Goal: Task Accomplishment & Management: Complete application form

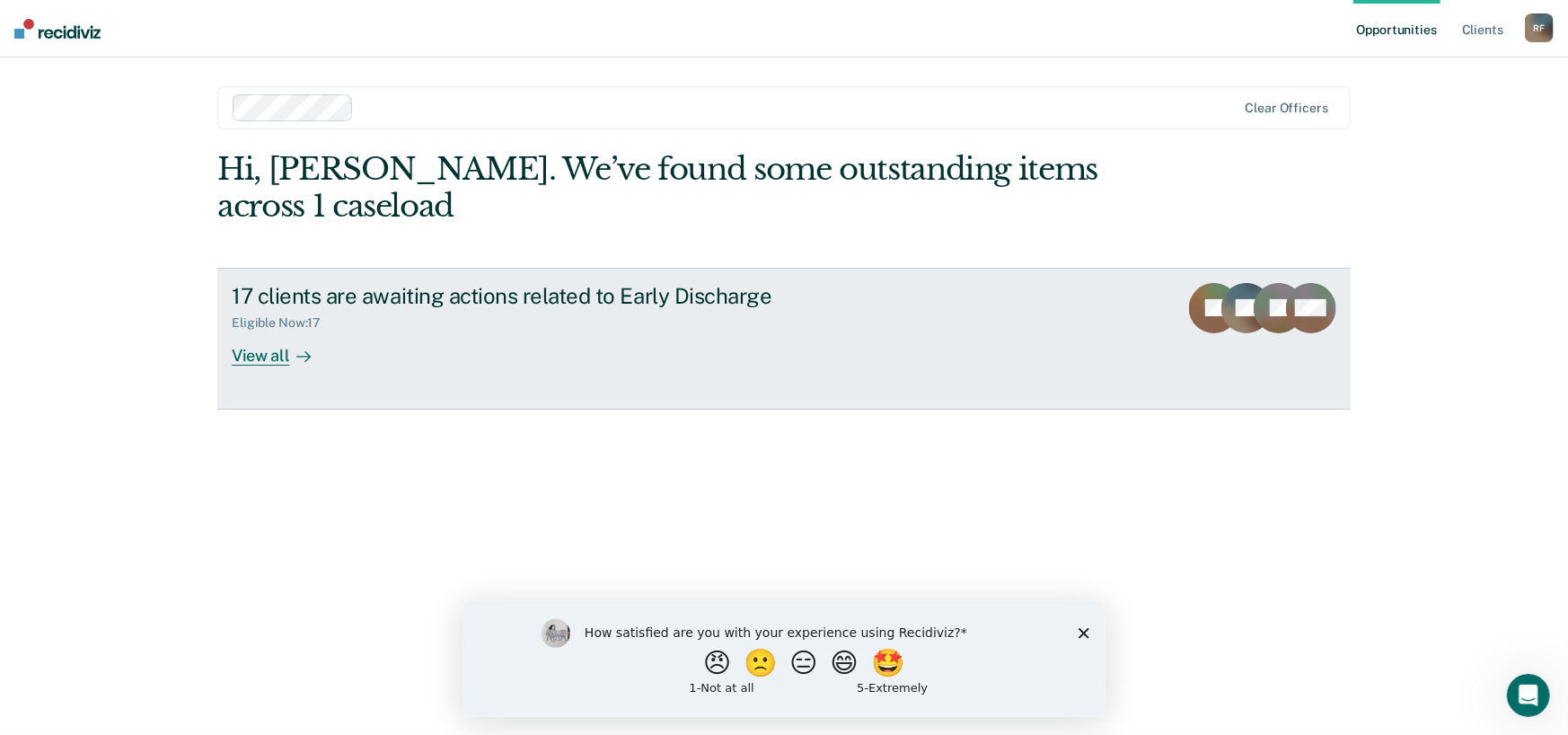
click at [280, 359] on div "View all" at bounding box center [281, 347] width 101 height 35
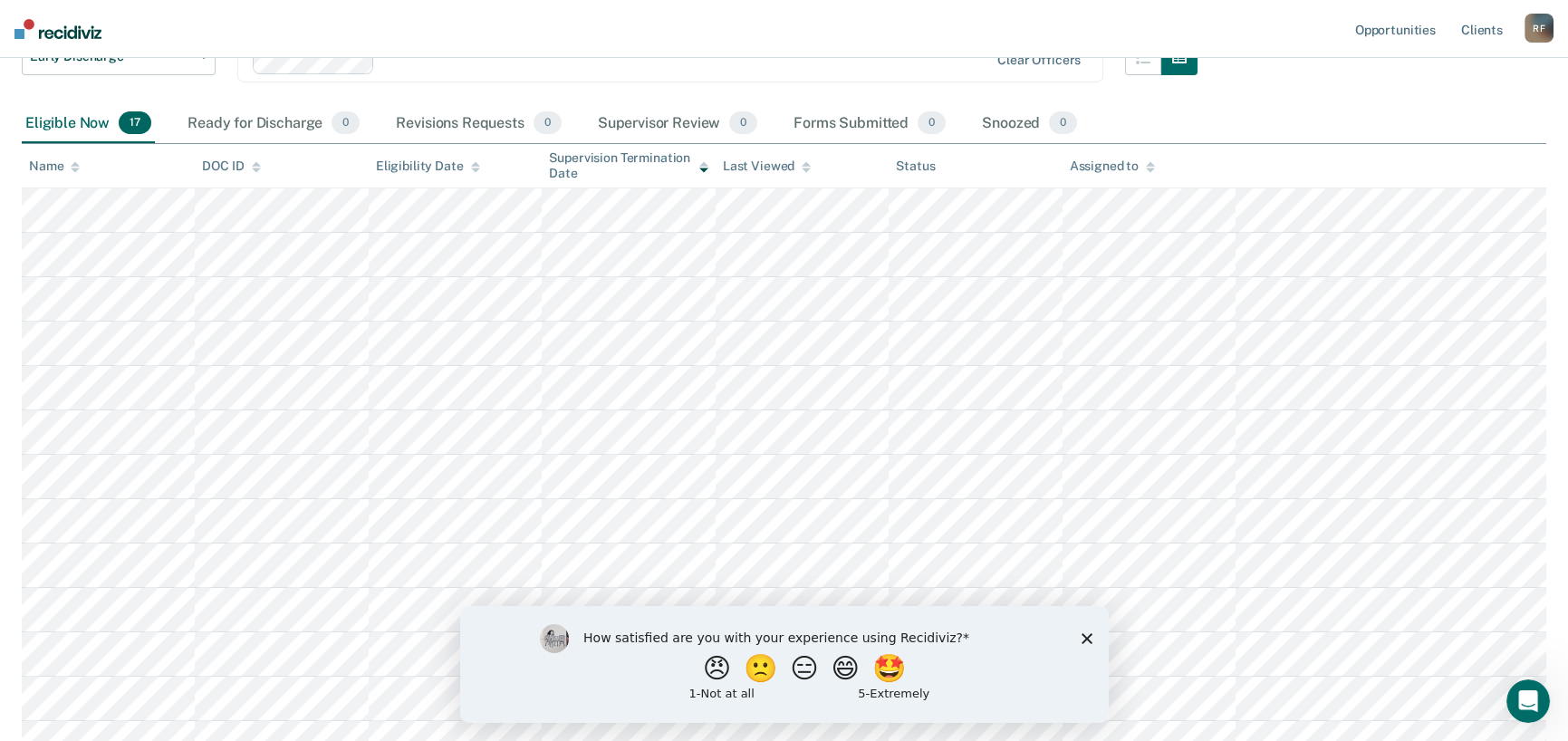
scroll to position [181, 0]
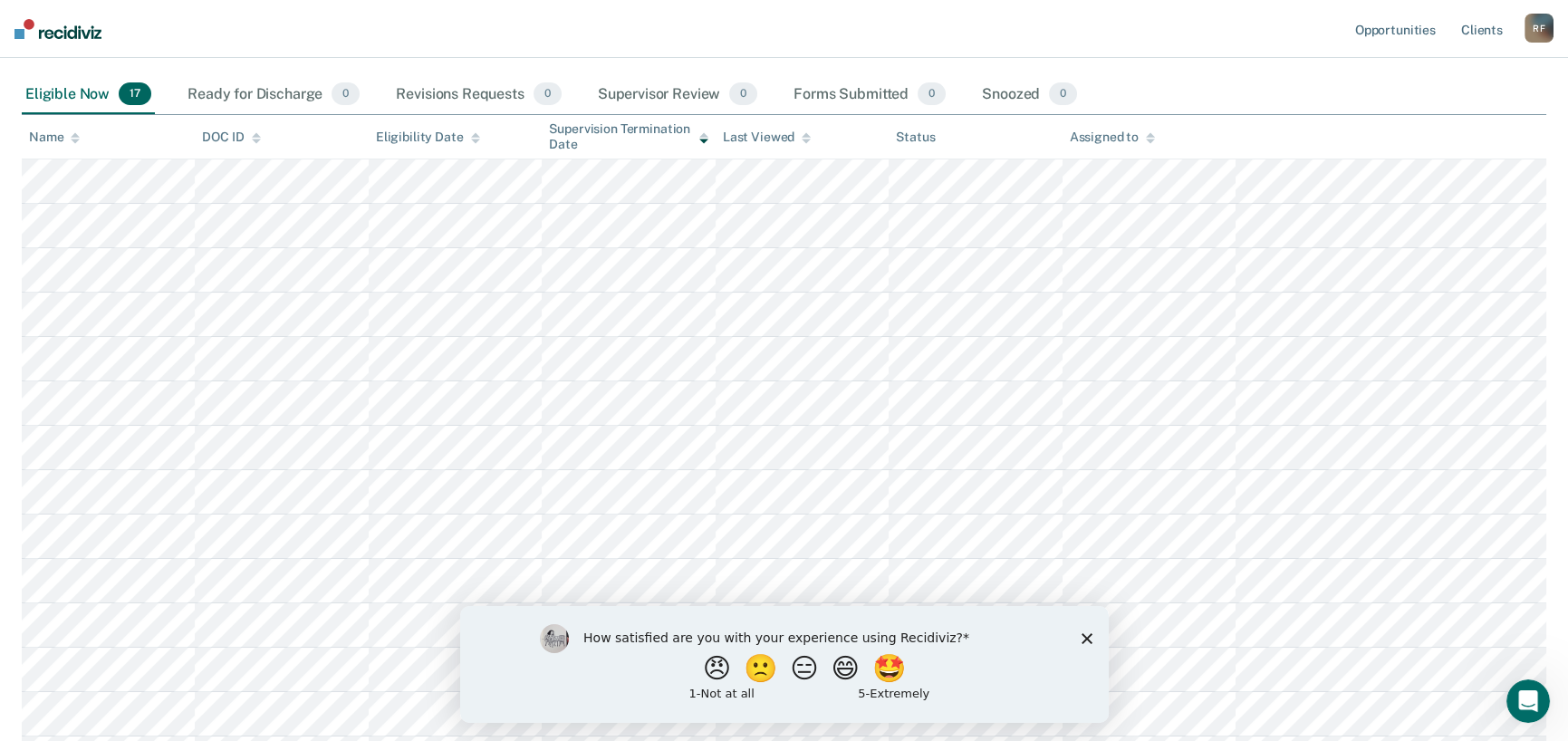
click at [1092, 639] on div "How satisfied are you with your experience using Recidiviz? 😠 🙁 😑 😄 🤩 1 - Not a…" at bounding box center [783, 662] width 648 height 117
click at [1086, 640] on icon "Close survey" at bounding box center [1085, 637] width 10 height 10
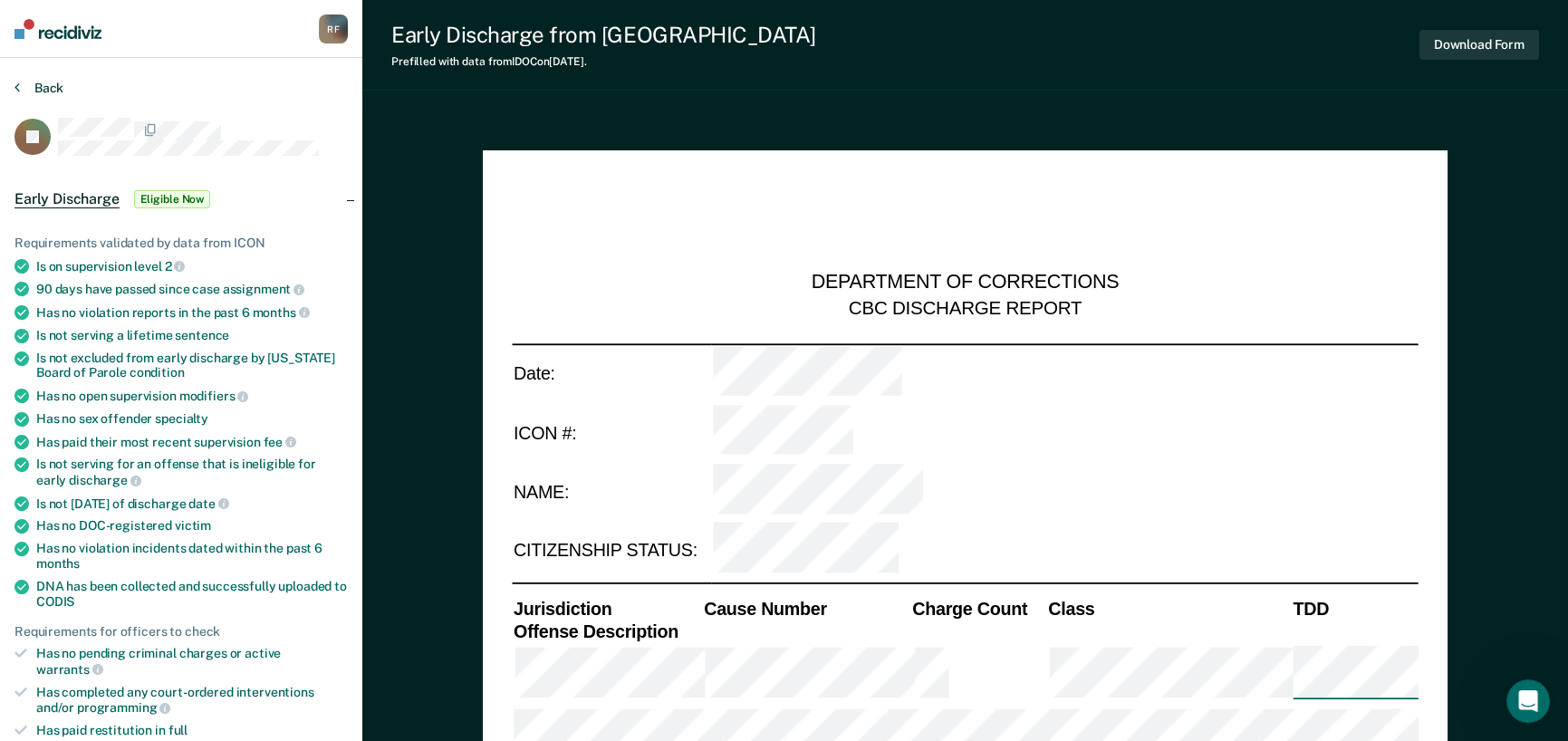
click at [18, 89] on icon at bounding box center [17, 86] width 6 height 14
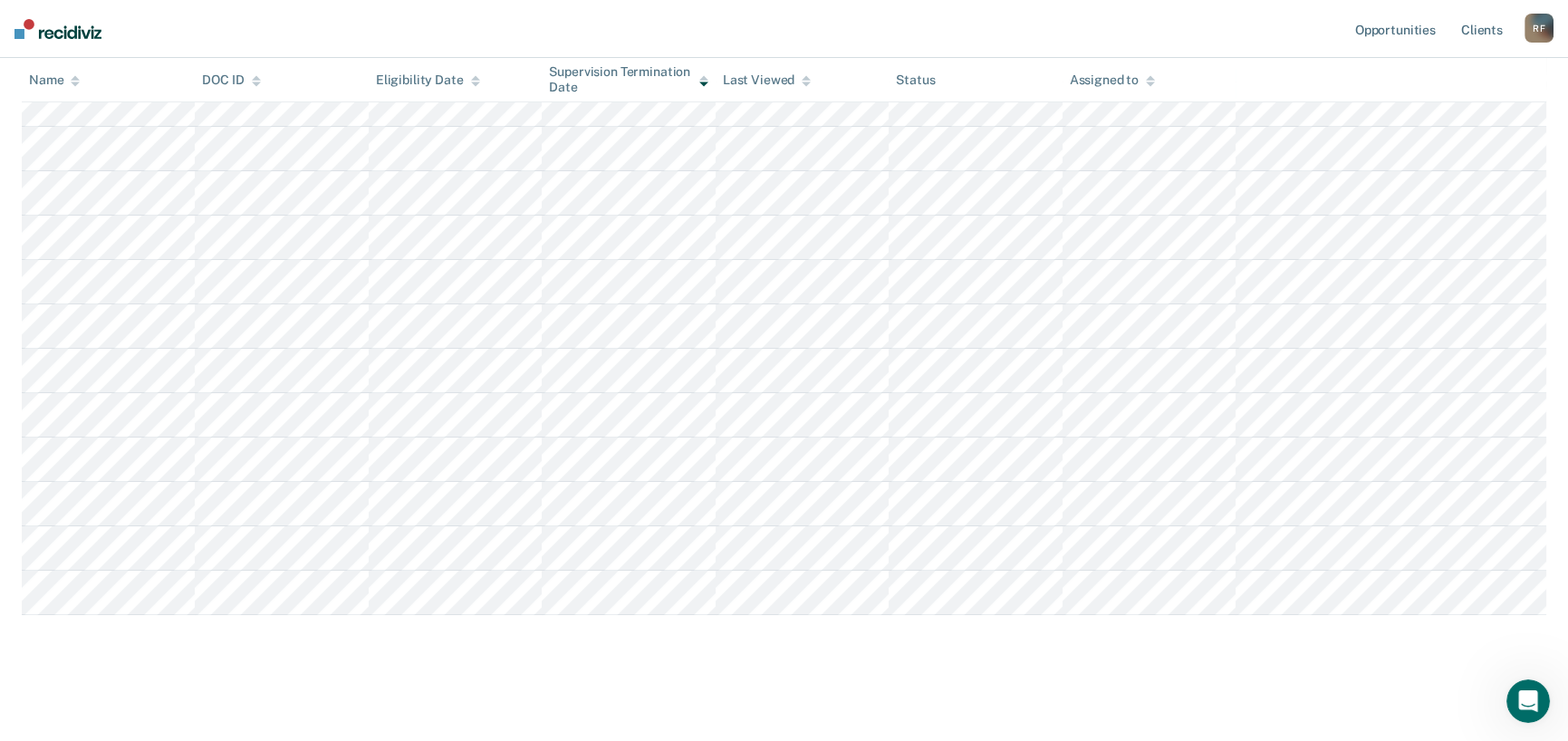
scroll to position [483, 0]
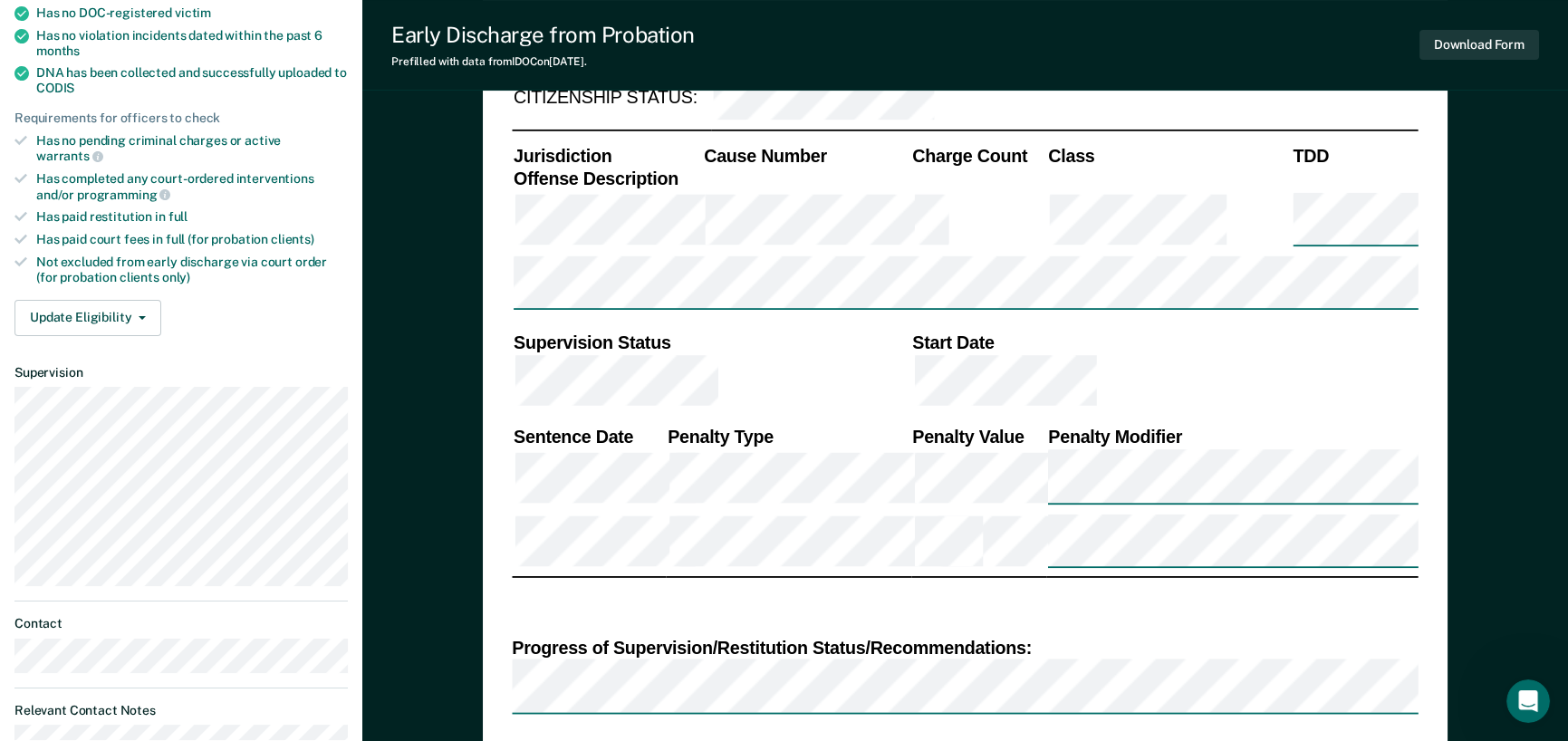
scroll to position [362, 0]
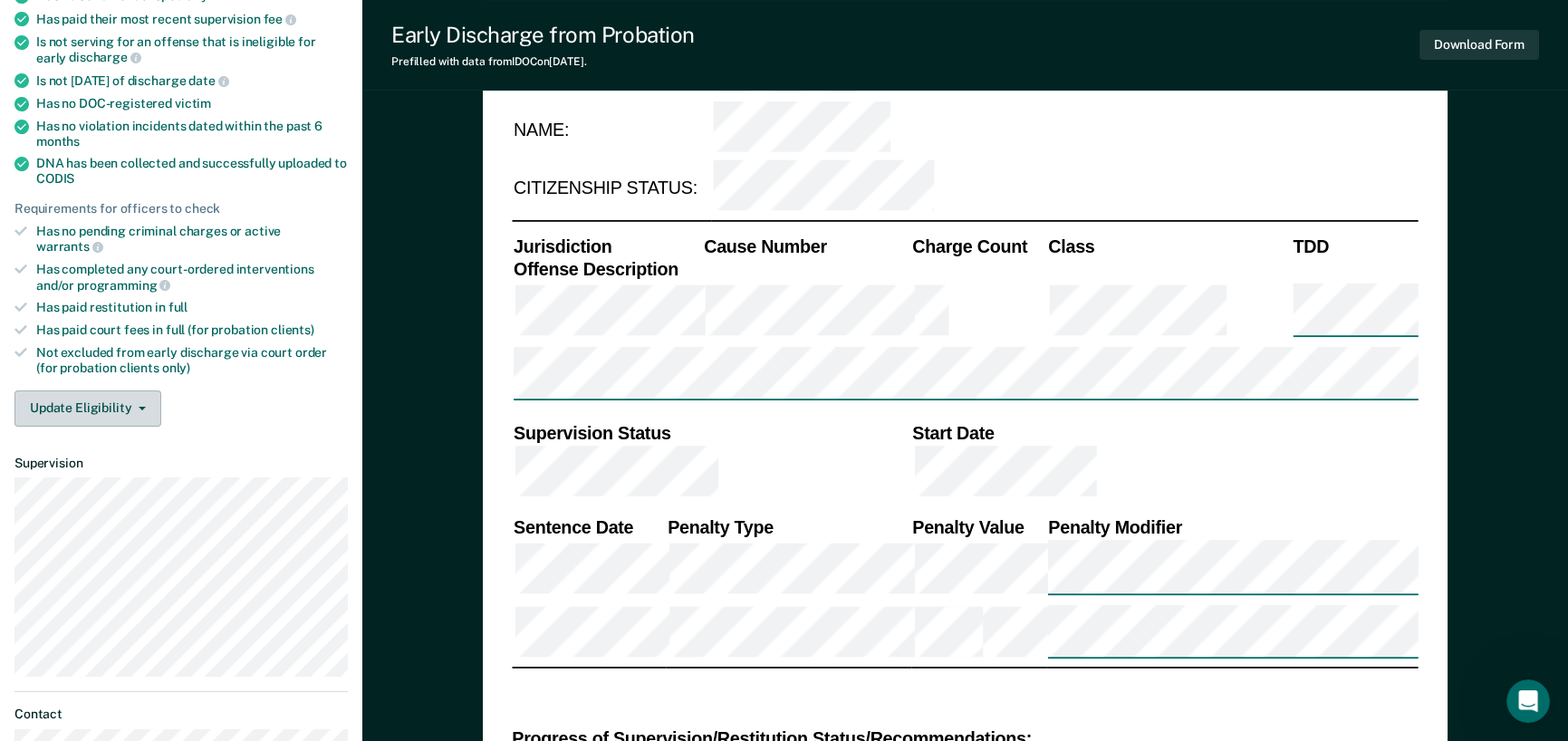
click at [141, 406] on icon "button" at bounding box center [142, 408] width 8 height 4
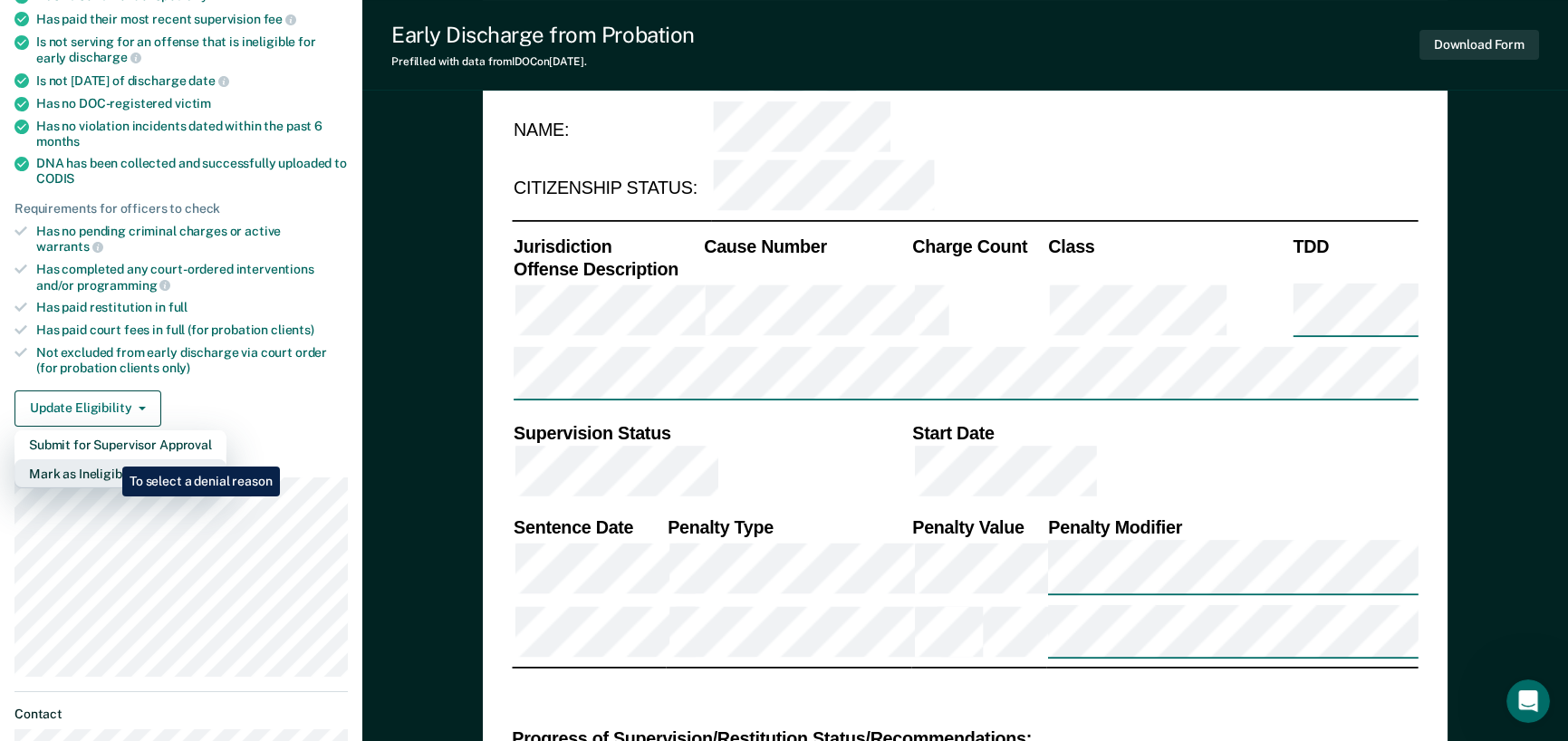
click at [109, 459] on button "Mark as Ineligible" at bounding box center [120, 473] width 212 height 29
type textarea "x"
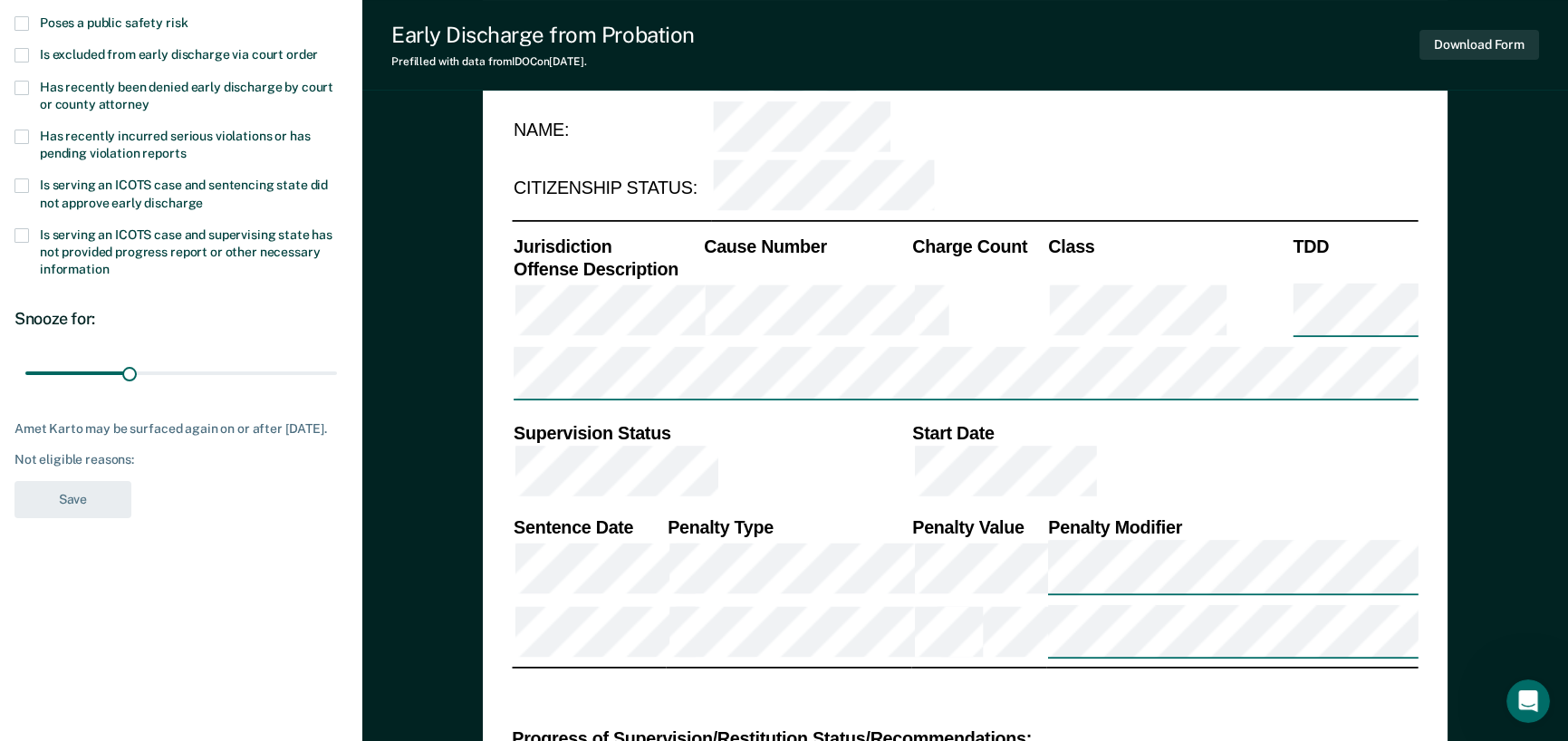
scroll to position [271, 0]
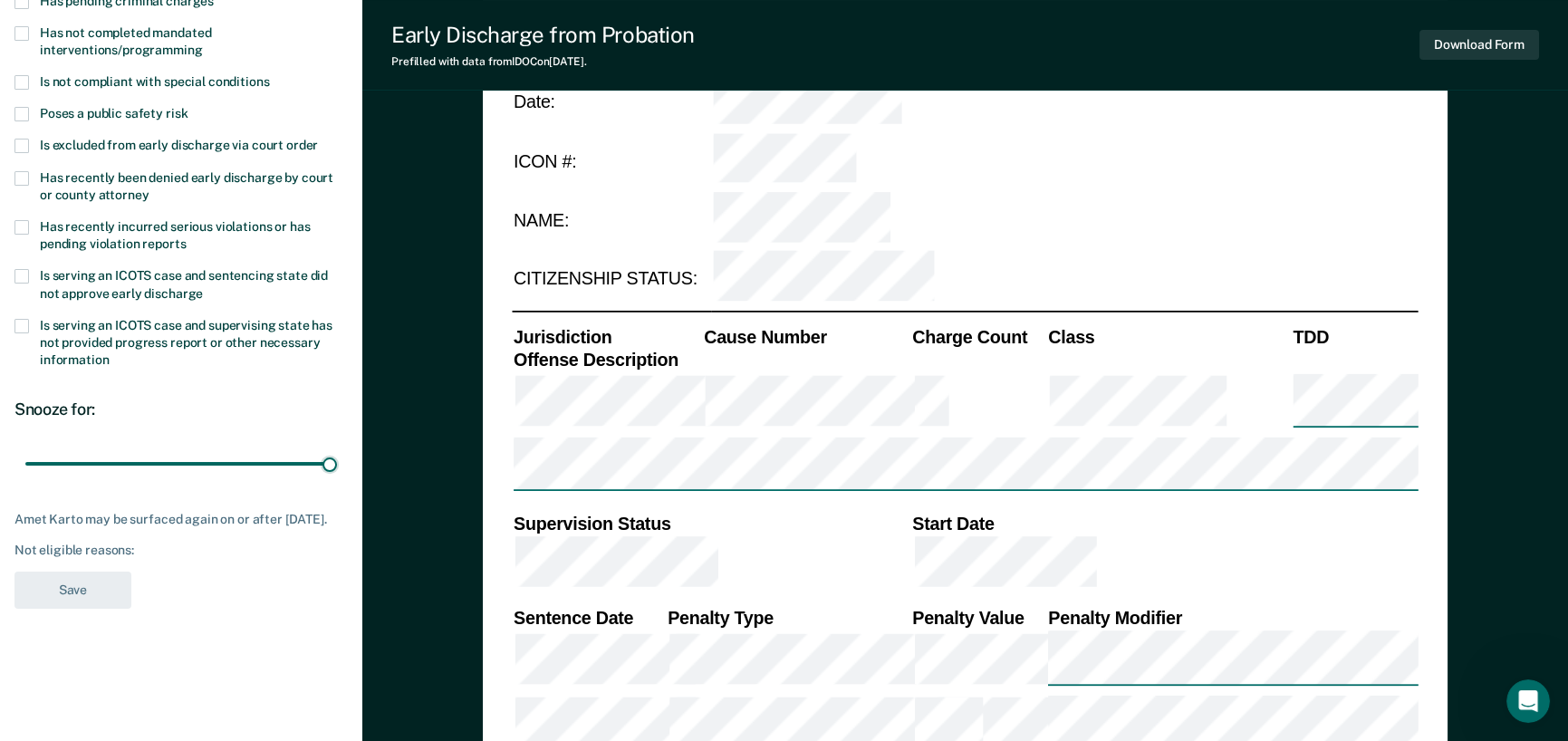
drag, startPoint x: 129, startPoint y: 460, endPoint x: 329, endPoint y: 463, distance: 200.0
type input "90"
click at [329, 463] on input "range" at bounding box center [181, 463] width 311 height 31
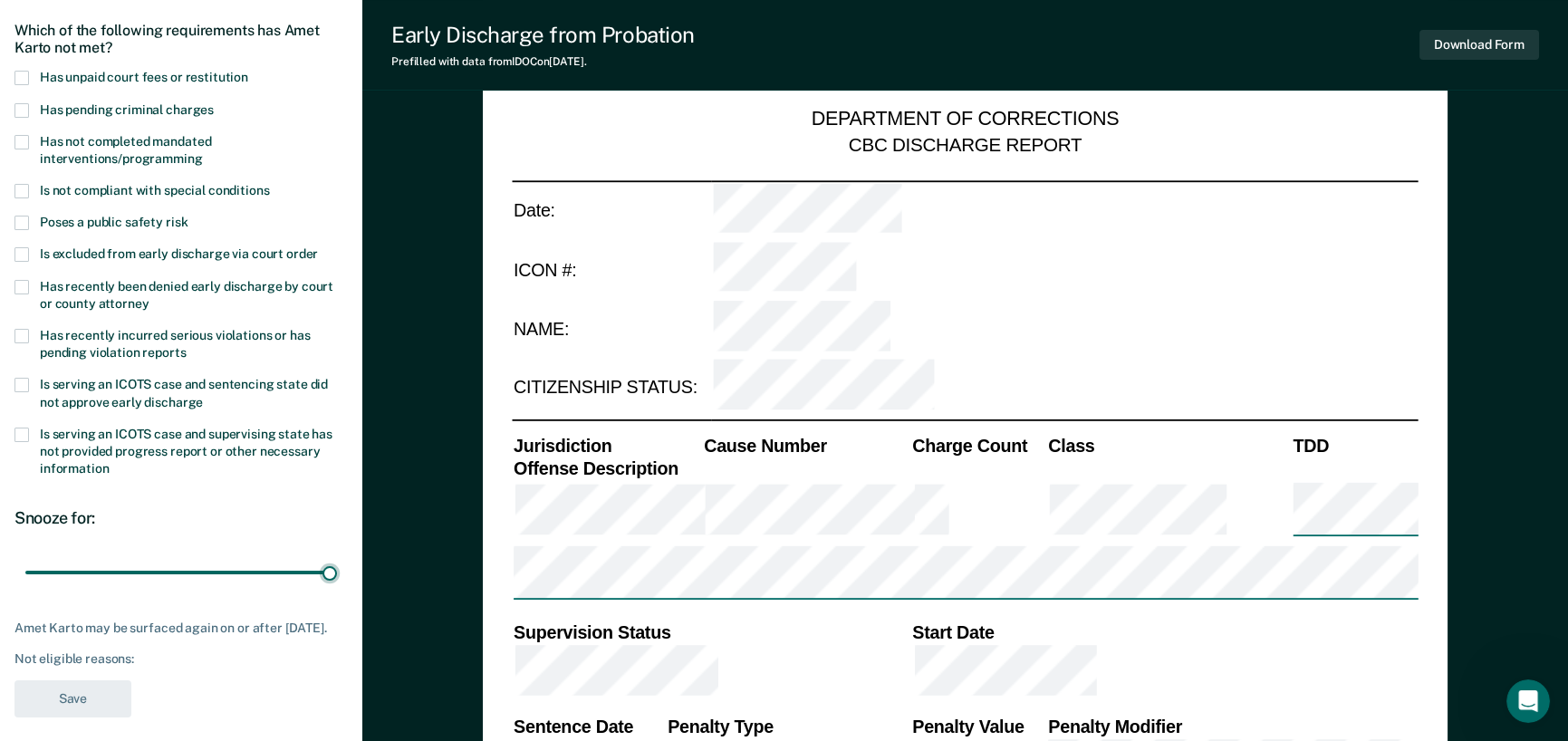
scroll to position [90, 0]
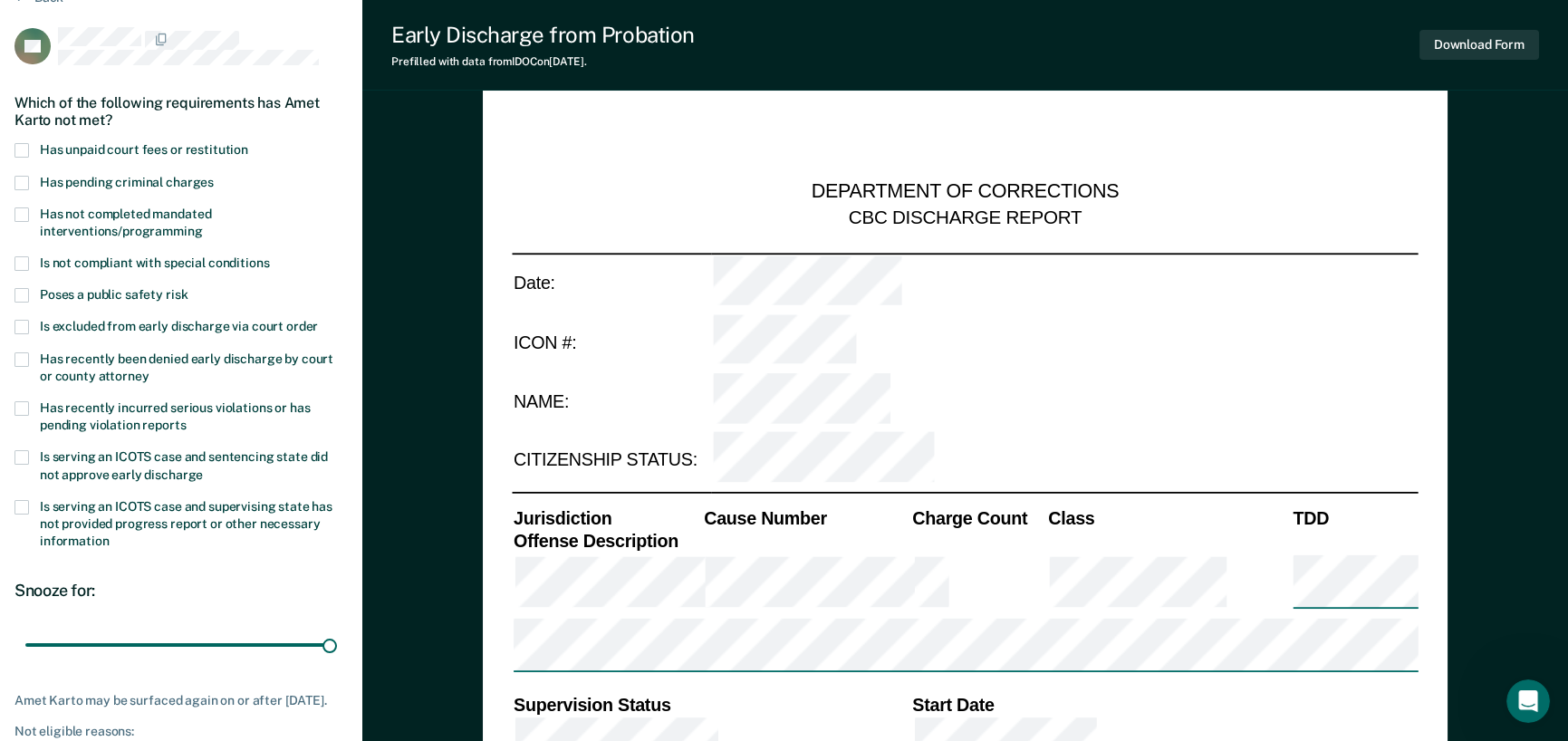
click at [21, 149] on span at bounding box center [21, 150] width 14 height 14
click at [248, 143] on input "Has unpaid court fees or restitution" at bounding box center [248, 143] width 0 height 0
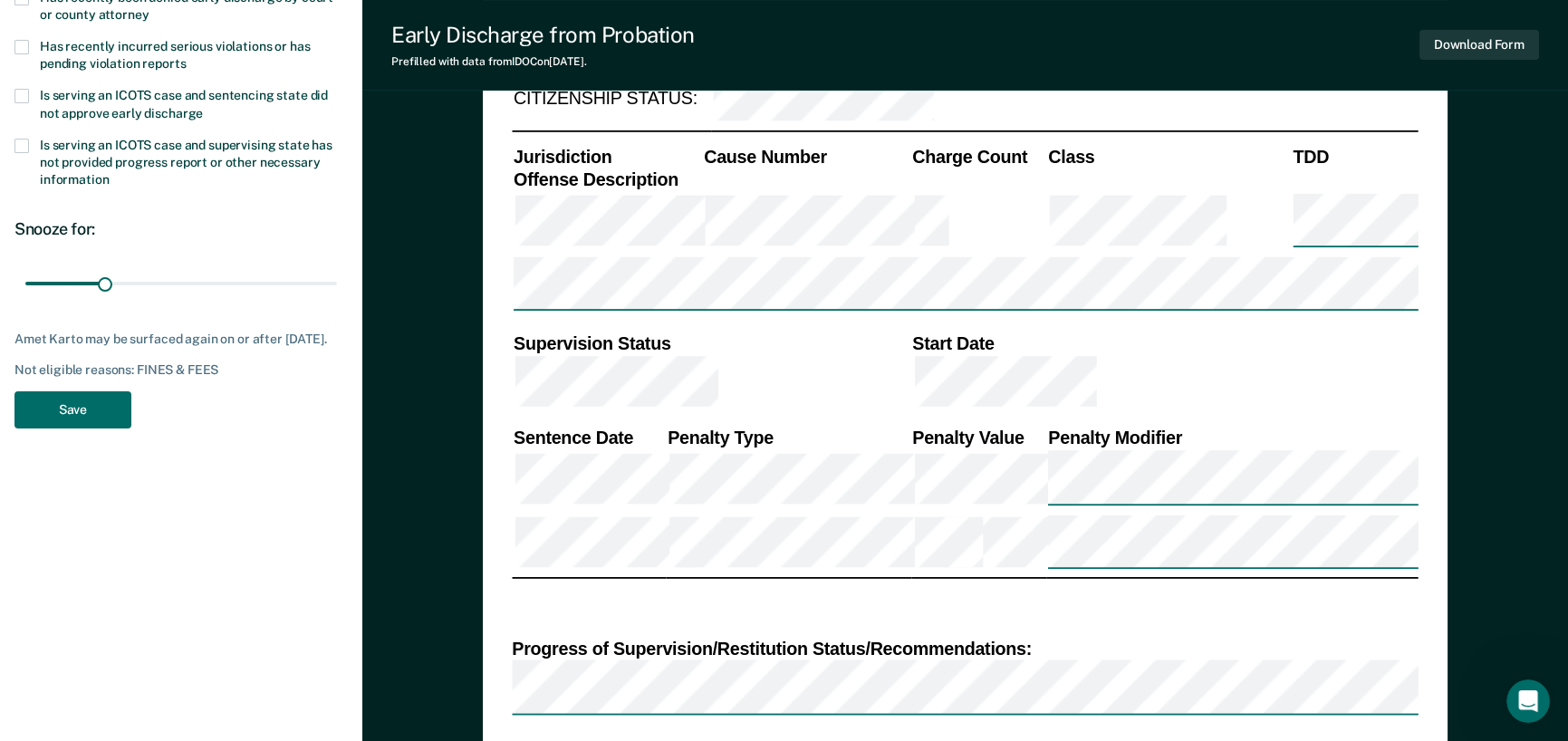
scroll to position [544, 0]
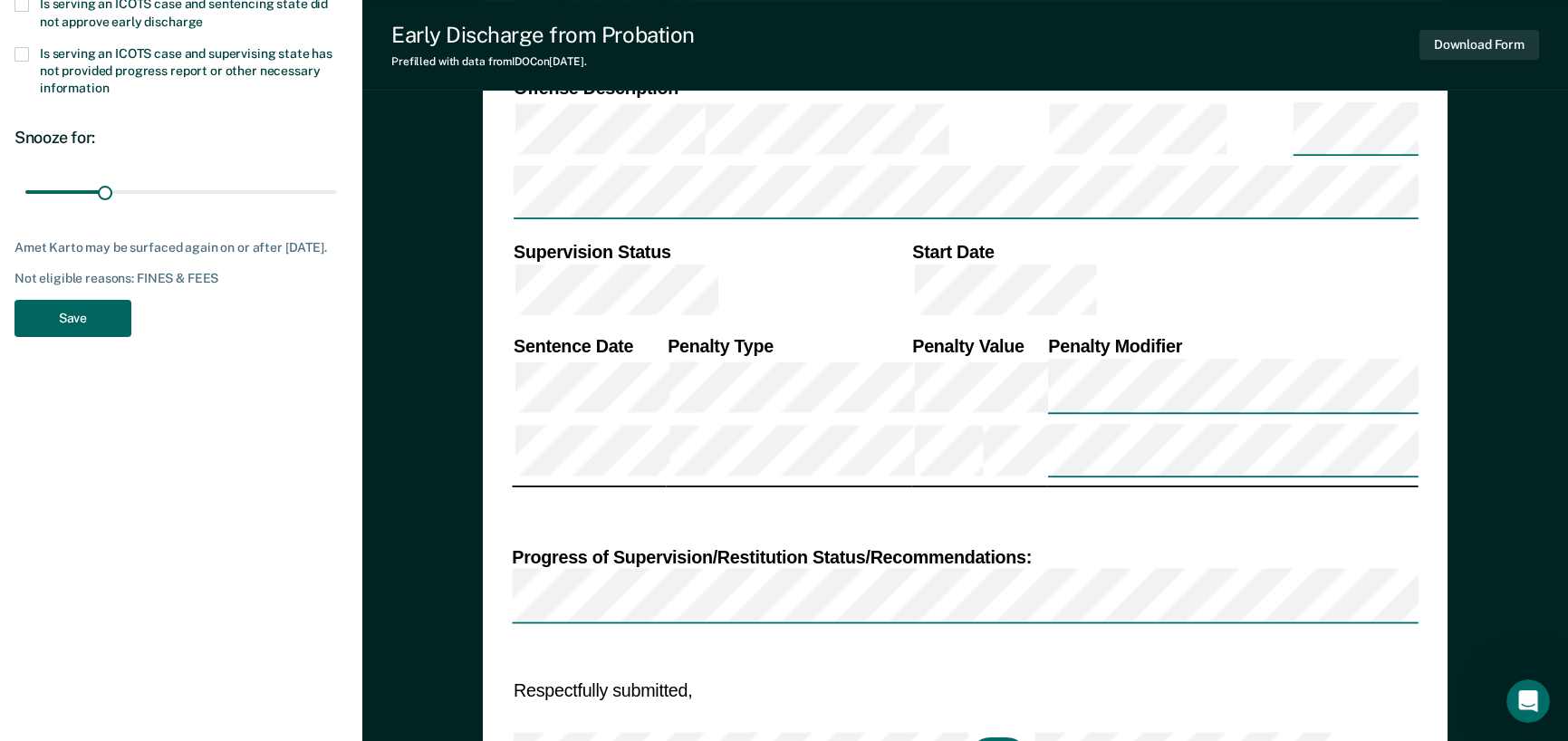
click at [93, 330] on button "Save" at bounding box center [72, 318] width 117 height 37
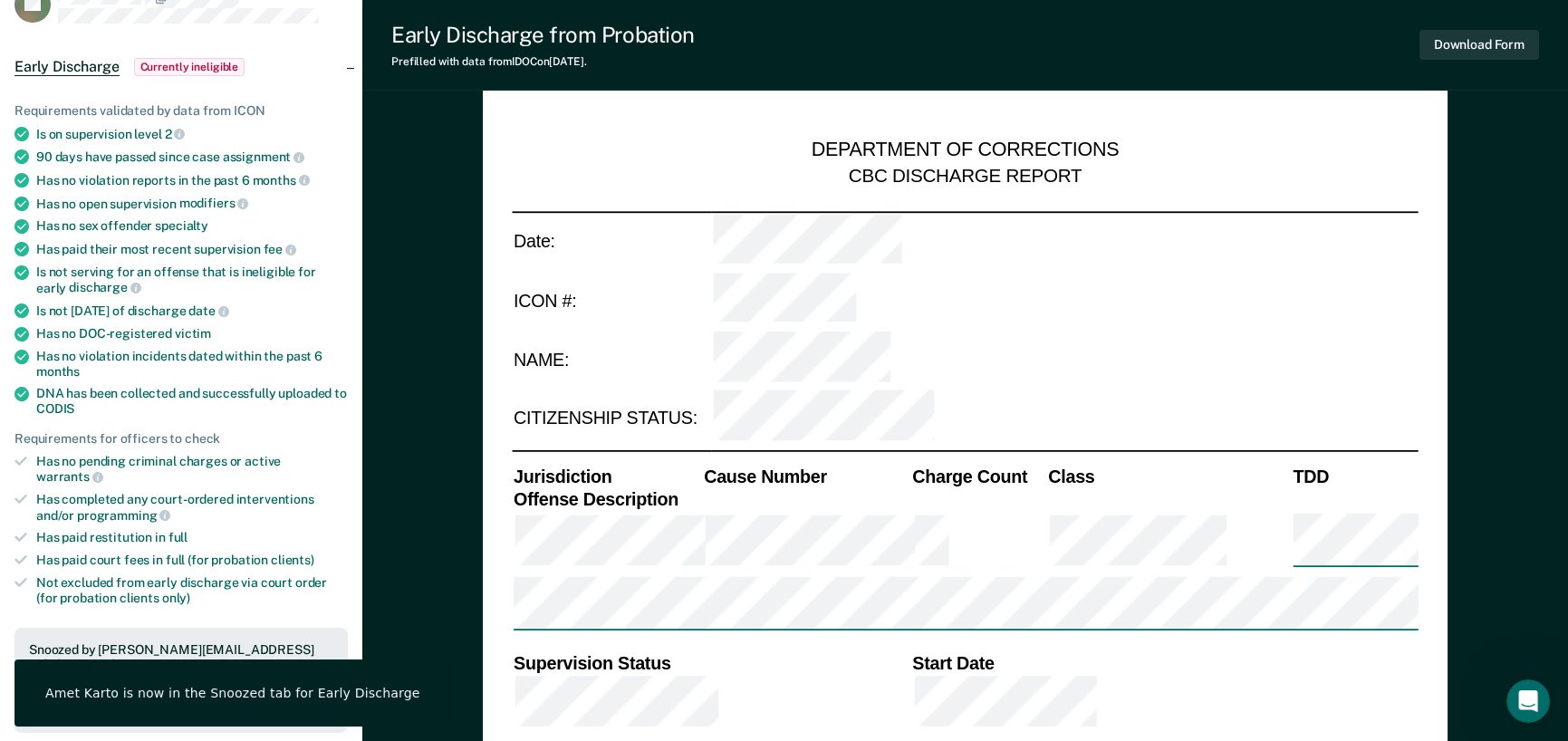
scroll to position [0, 0]
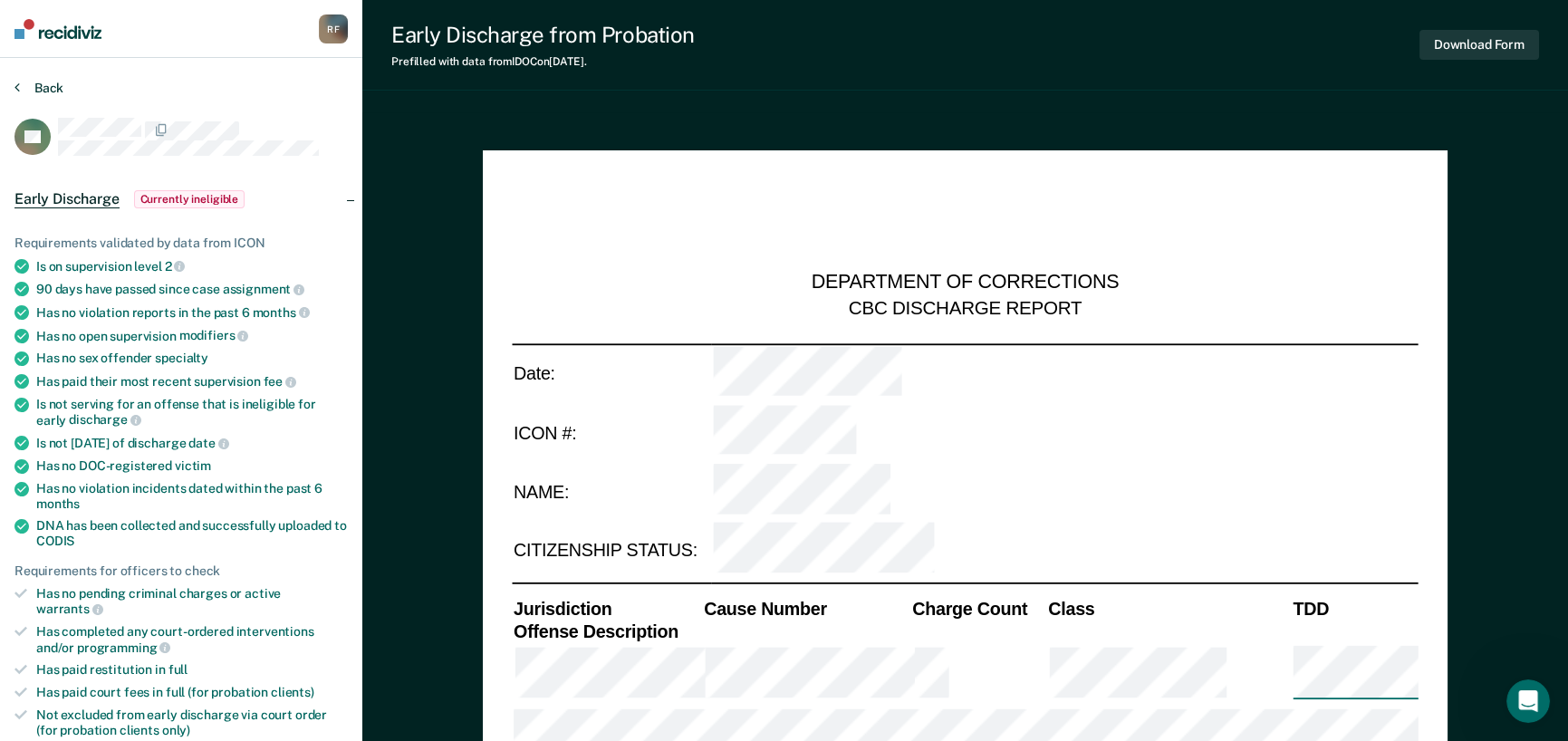
click at [29, 84] on button "Back" at bounding box center [39, 87] width 49 height 16
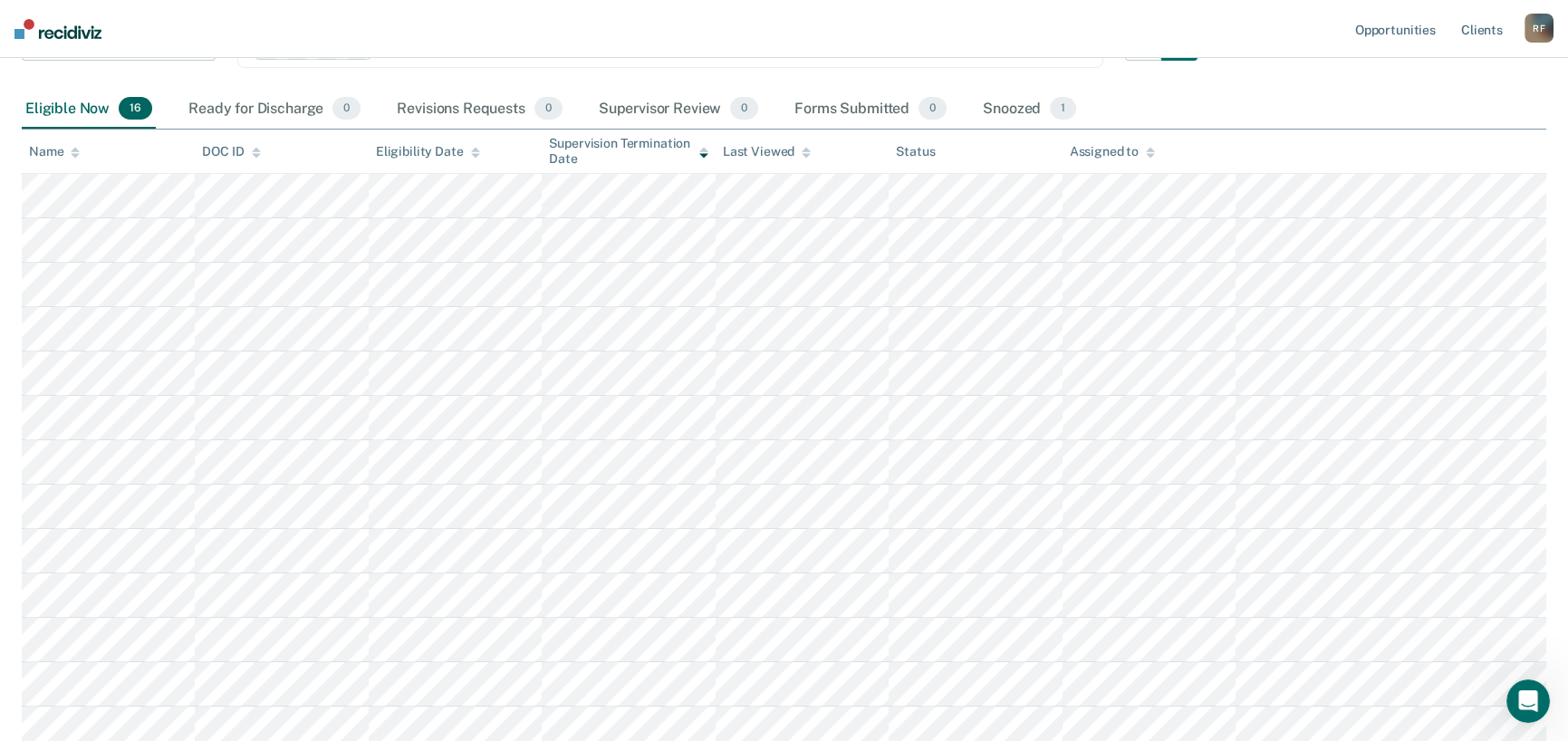
scroll to position [257, 0]
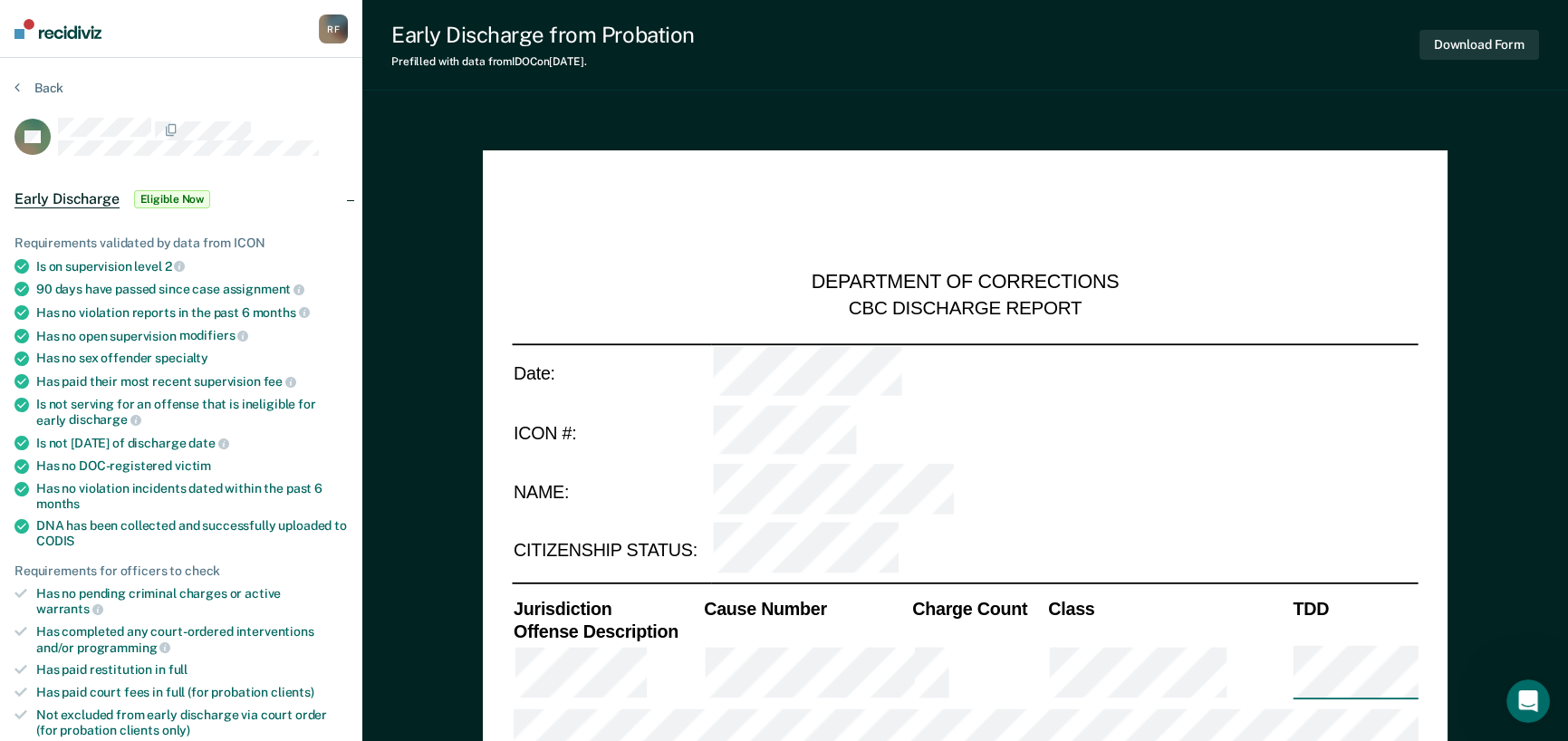
type textarea "x"
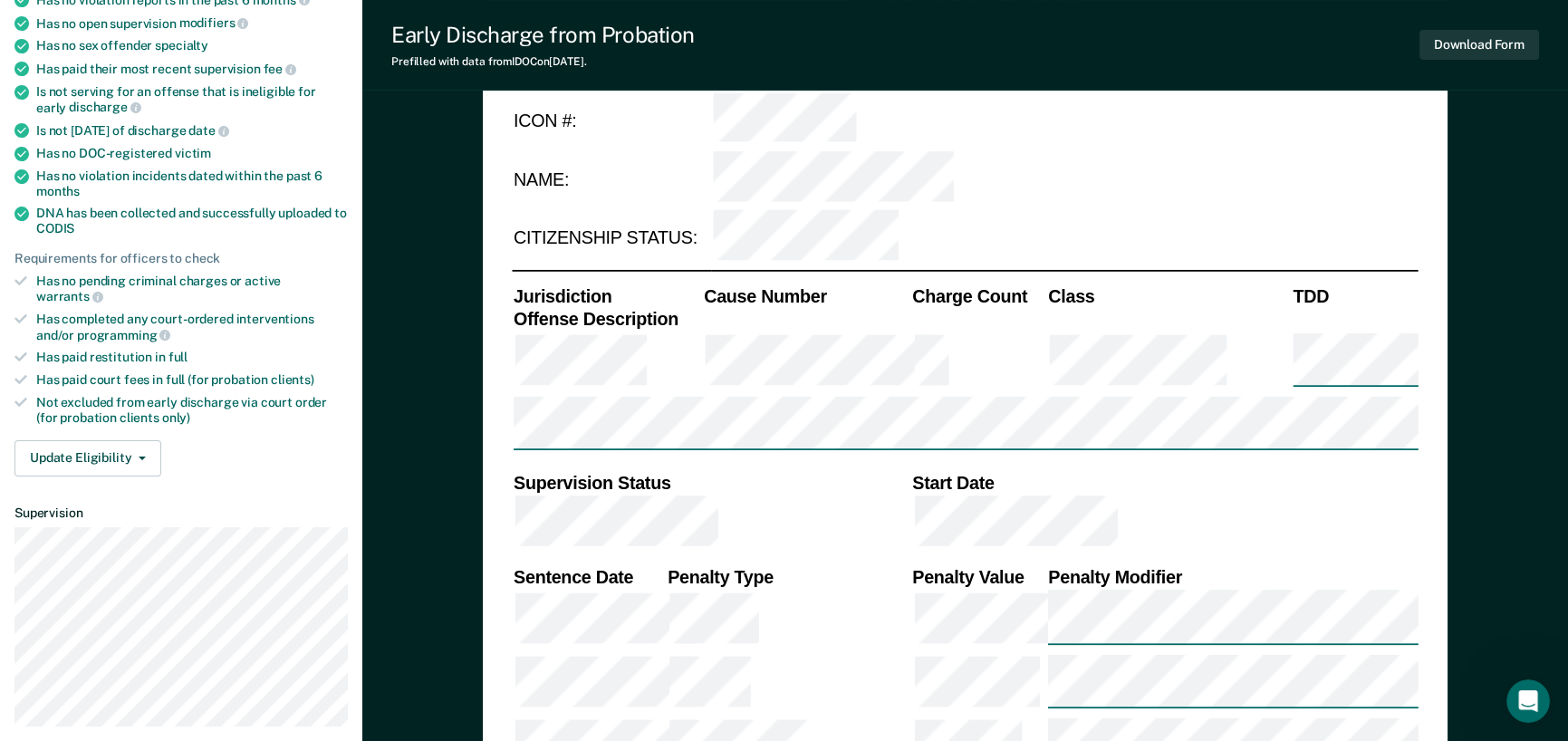
scroll to position [362, 0]
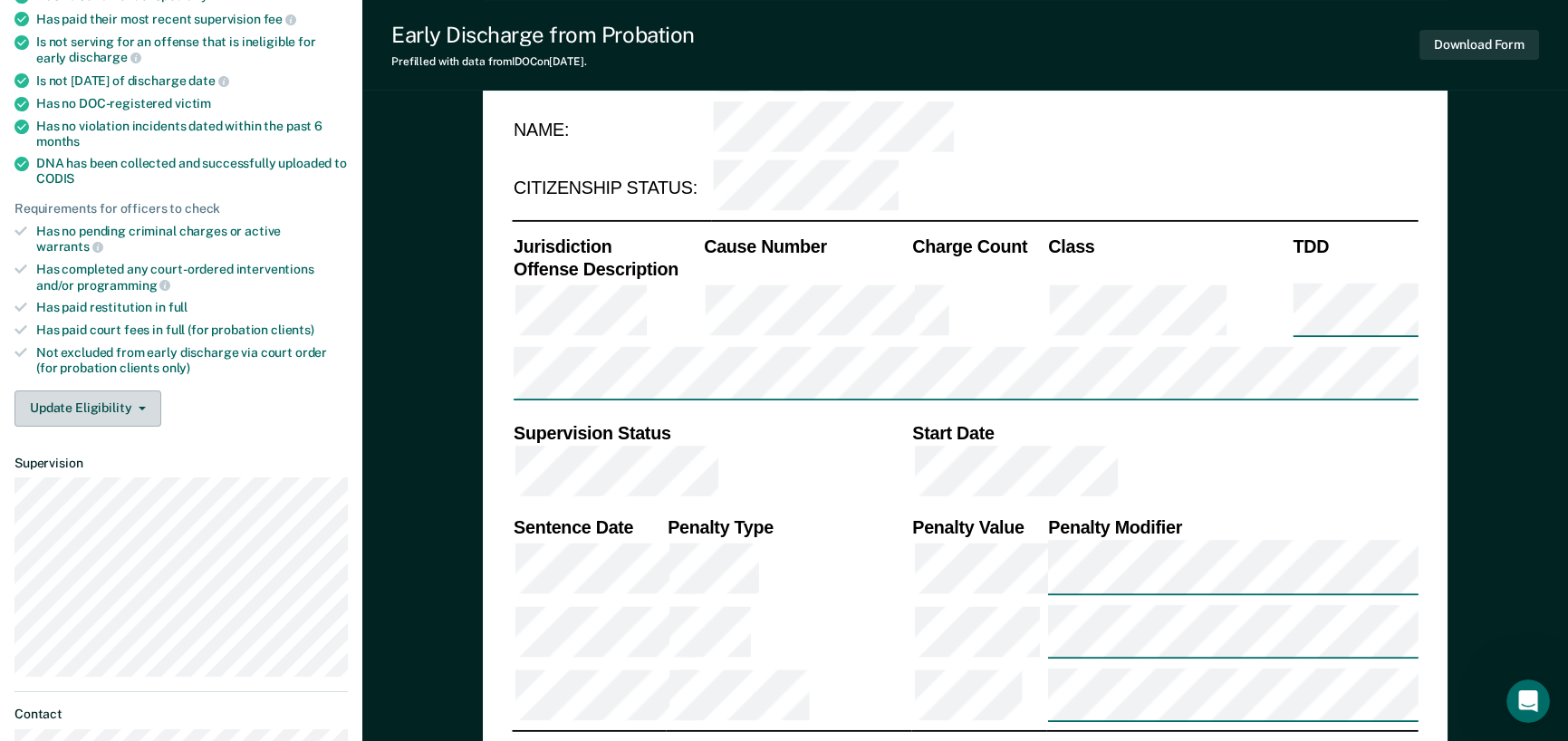
click at [135, 390] on button "Update Eligibility" at bounding box center [87, 408] width 147 height 36
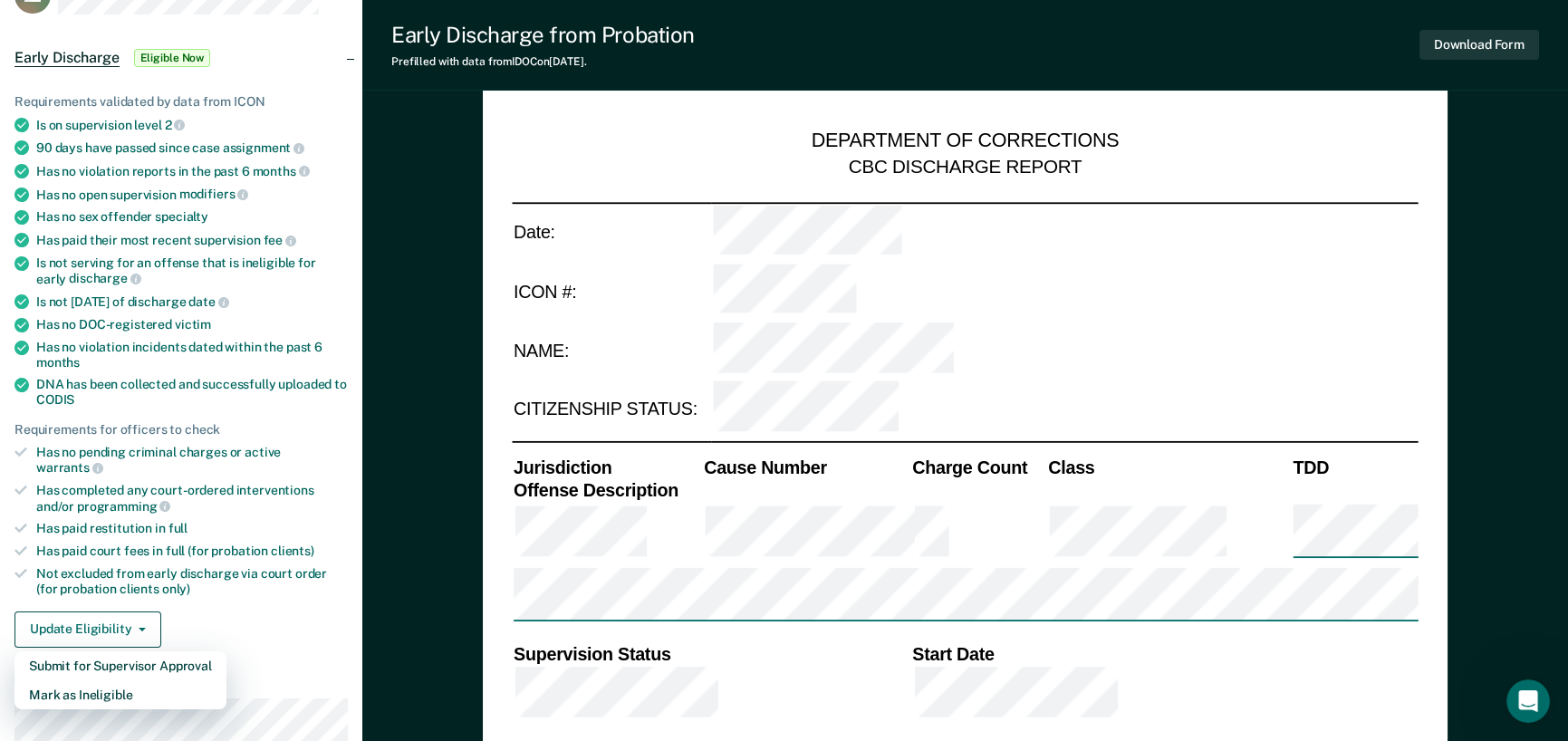
scroll to position [0, 0]
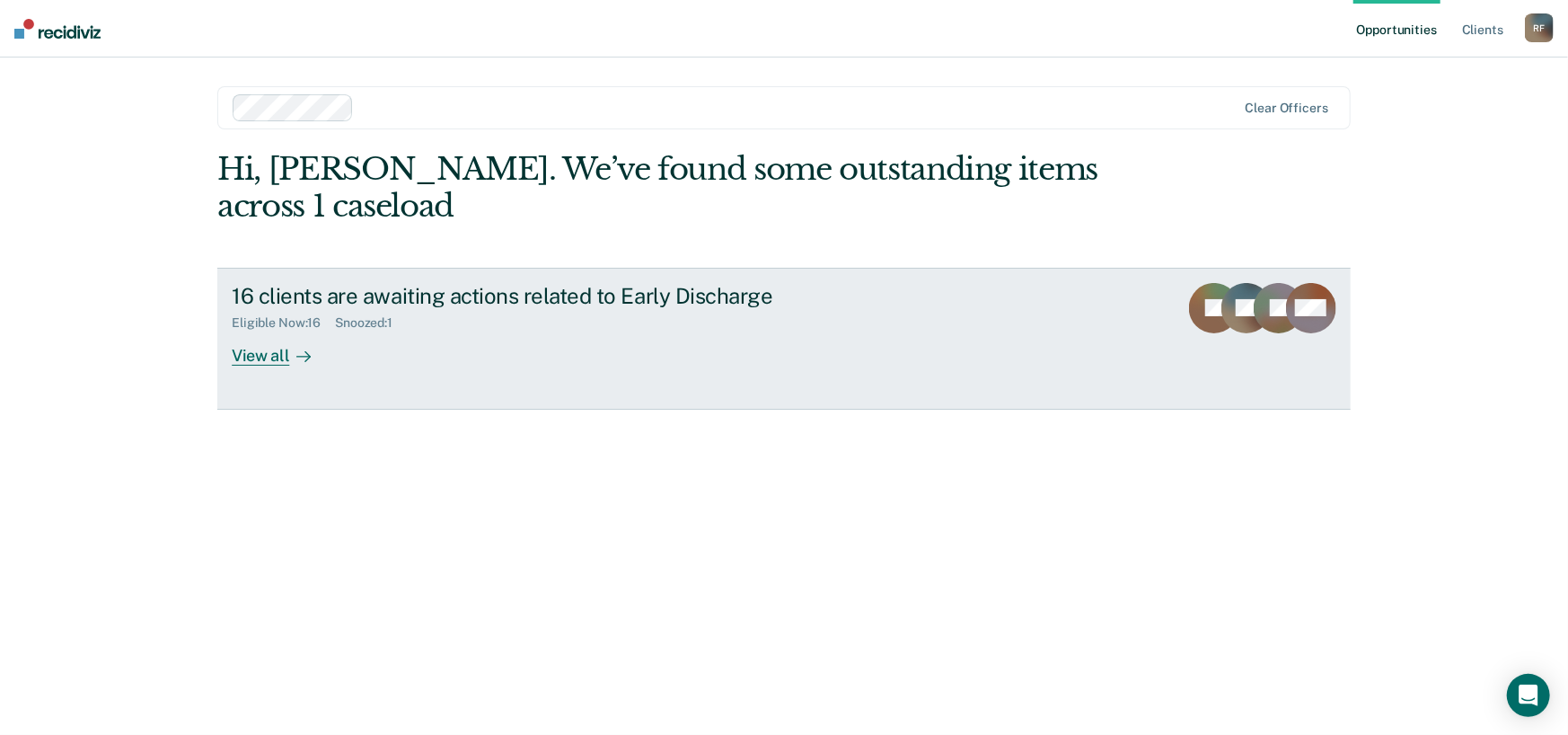
click at [284, 359] on div "View all" at bounding box center [281, 347] width 101 height 35
